Goal: Information Seeking & Learning: Learn about a topic

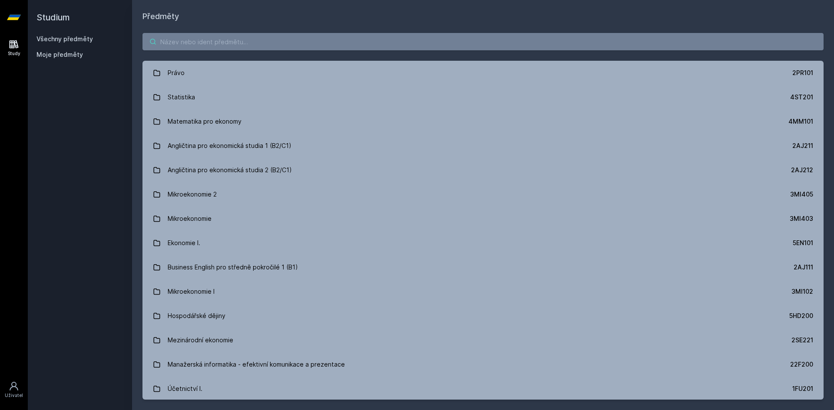
click at [234, 43] on input "search" at bounding box center [482, 41] width 681 height 17
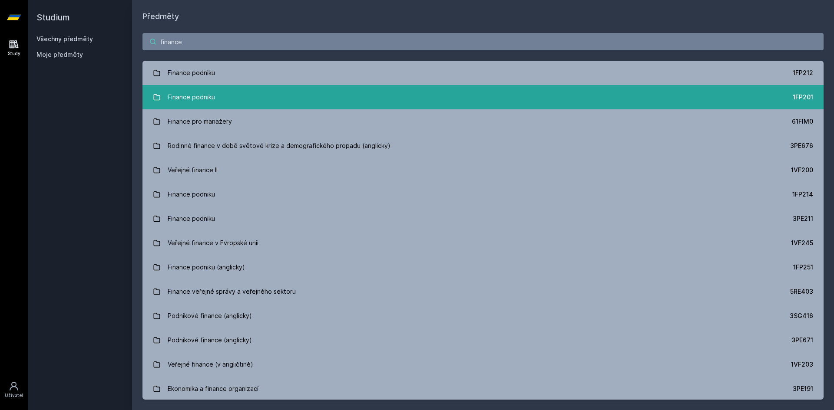
type input "finance"
click at [344, 107] on link "Finance podniku 1FP201" at bounding box center [482, 97] width 681 height 24
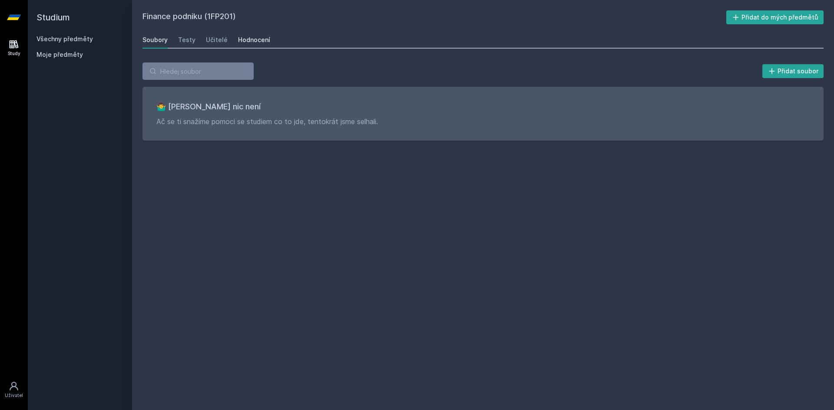
click at [261, 39] on div "Hodnocení" at bounding box center [254, 40] width 32 height 9
click at [219, 31] on link "Učitelé" at bounding box center [217, 39] width 22 height 17
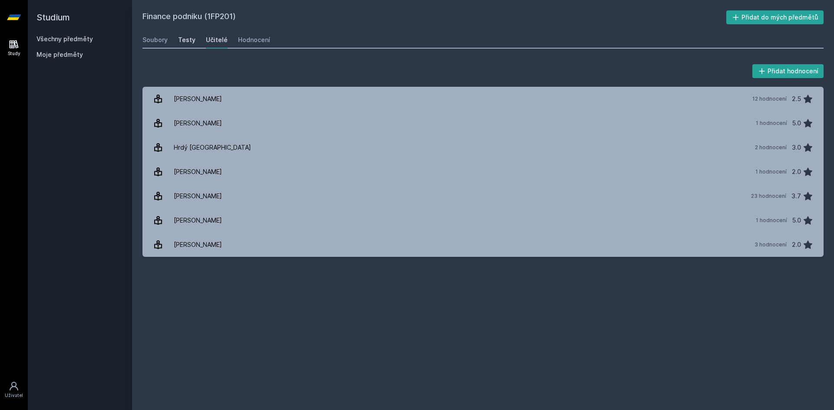
click at [187, 38] on div "Testy" at bounding box center [186, 40] width 17 height 9
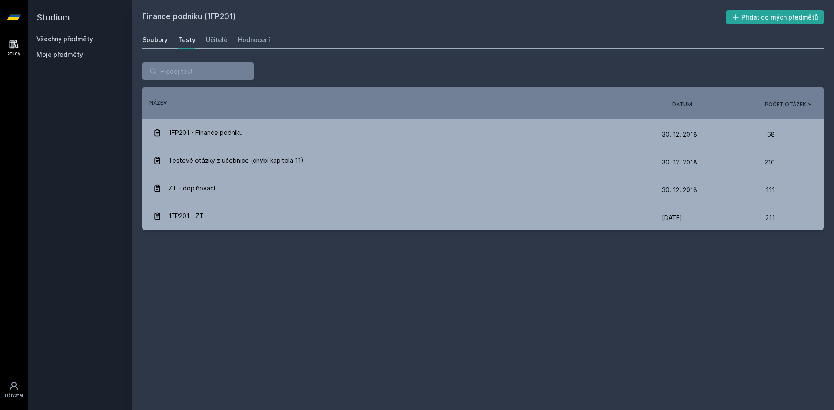
click at [150, 37] on div "Soubory" at bounding box center [154, 40] width 25 height 9
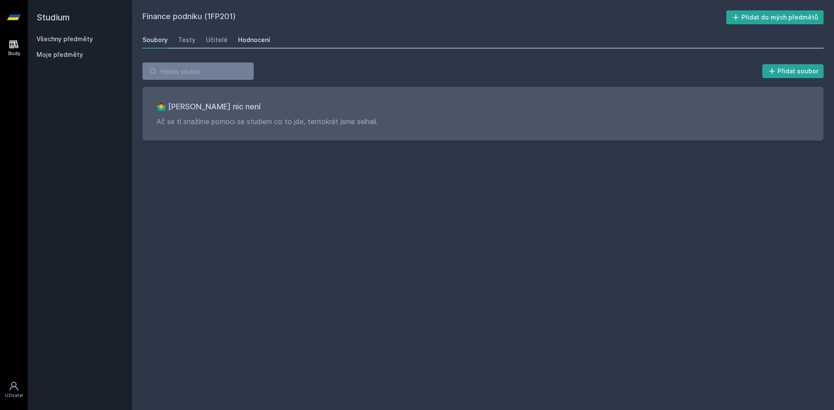
click at [241, 41] on div "Hodnocení" at bounding box center [254, 40] width 32 height 9
click at [223, 40] on div "Učitelé" at bounding box center [217, 40] width 22 height 9
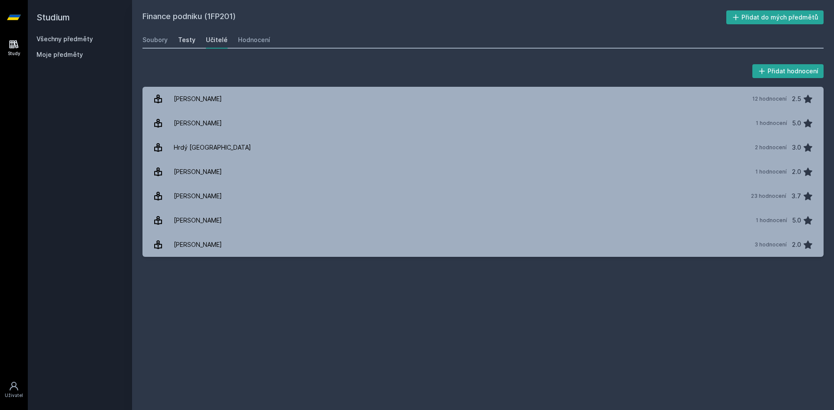
click at [187, 37] on div "Testy" at bounding box center [186, 40] width 17 height 9
